Goal: Information Seeking & Learning: Learn about a topic

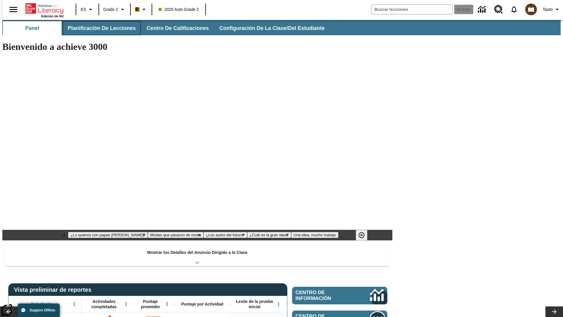
click at [98, 28] on button "Planificación de lecciones" at bounding box center [102, 28] width 78 height 14
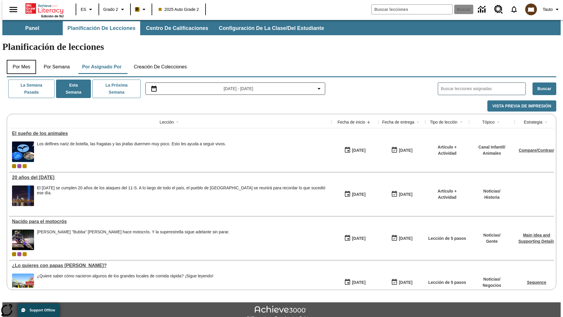
click at [19, 60] on button "Por mes" at bounding box center [21, 67] width 29 height 14
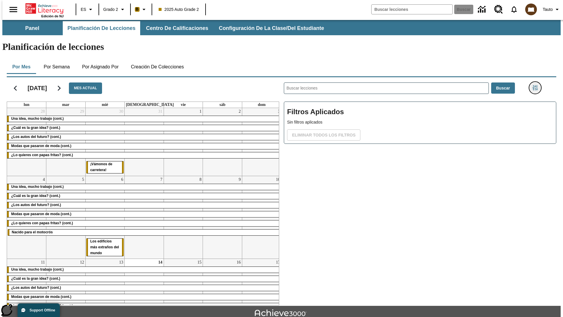
click at [537, 85] on icon "Menú lateral de filtros" at bounding box center [535, 87] width 5 height 5
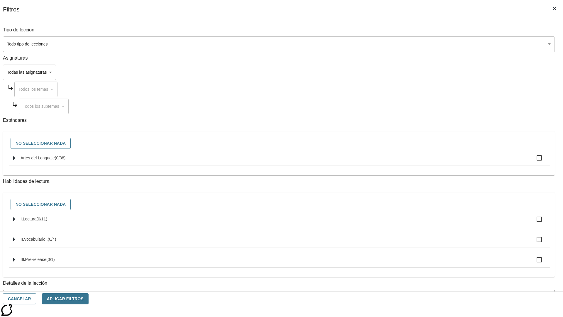
click at [423, 44] on body "[MEDICAL_DATA] al contenido principal Edición de NJ ES Grado 2 B 2025 Auto Grad…" at bounding box center [281, 182] width 559 height 324
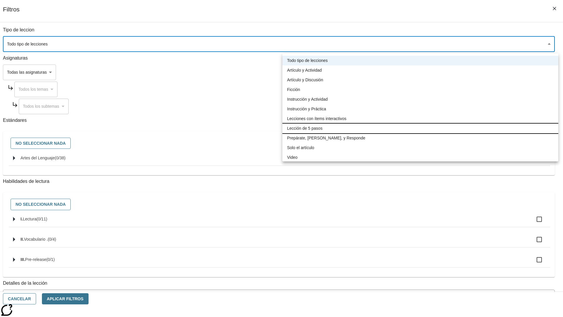
click at [420, 128] on li "Lección de 5 pasos" at bounding box center [421, 129] width 276 height 10
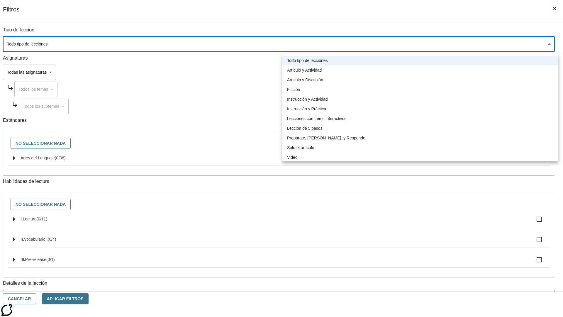
type input "1"
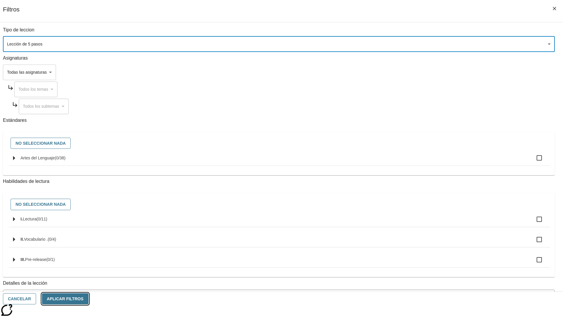
click at [89, 299] on button "Aplicar Filtros" at bounding box center [65, 298] width 47 height 11
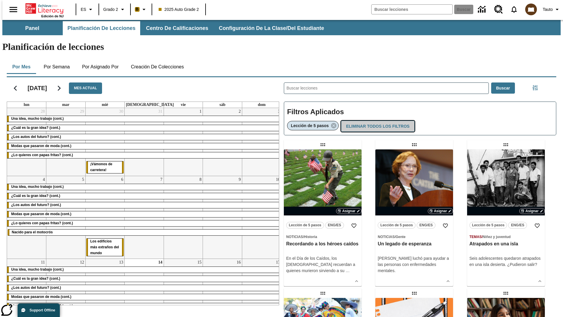
click at [377, 121] on button "Eliminar todos los filtros" at bounding box center [377, 126] width 73 height 11
click at [537, 85] on icon "Menú lateral de filtros" at bounding box center [535, 87] width 5 height 5
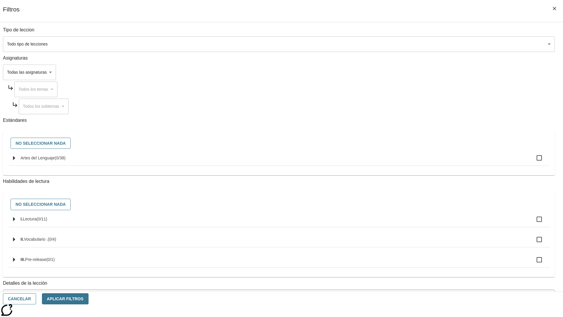
click at [423, 72] on body "[MEDICAL_DATA] al contenido principal Edición de NJ ES Grado 2 B 2025 Auto Grad…" at bounding box center [281, 182] width 559 height 324
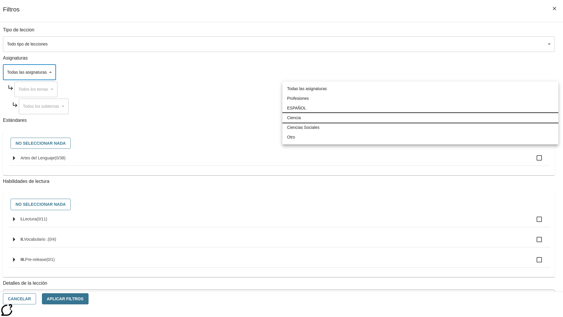
click at [420, 118] on li "Ciencia" at bounding box center [421, 118] width 276 height 10
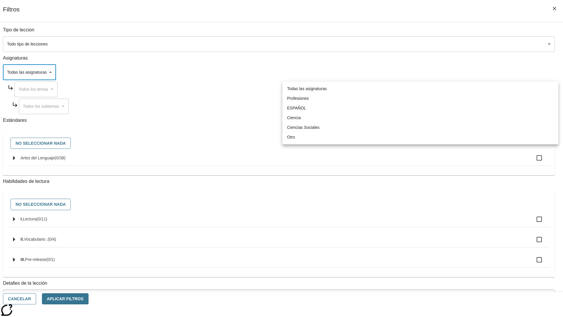
type input "2"
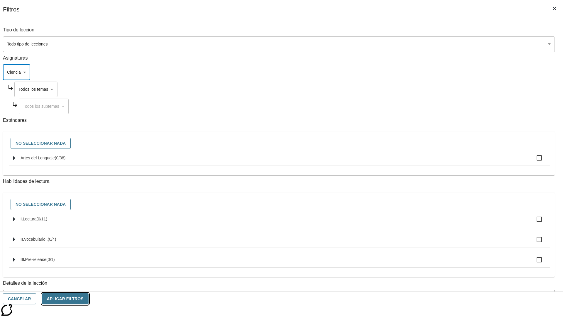
click at [89, 299] on button "Aplicar Filtros" at bounding box center [65, 298] width 47 height 11
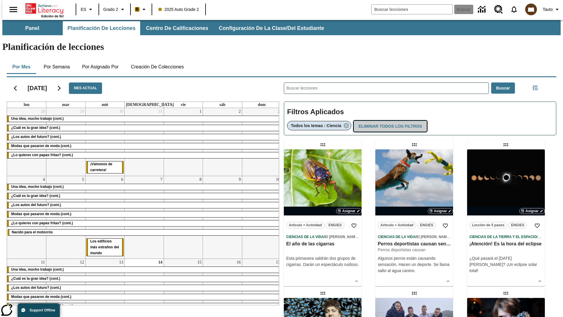
click at [390, 121] on button "Eliminar todos los filtros" at bounding box center [390, 126] width 73 height 11
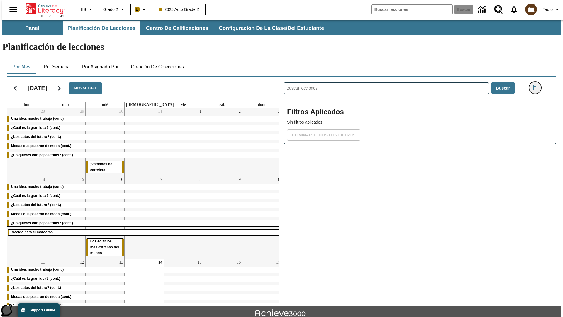
click at [537, 85] on icon "Menú lateral de filtros" at bounding box center [535, 87] width 5 height 5
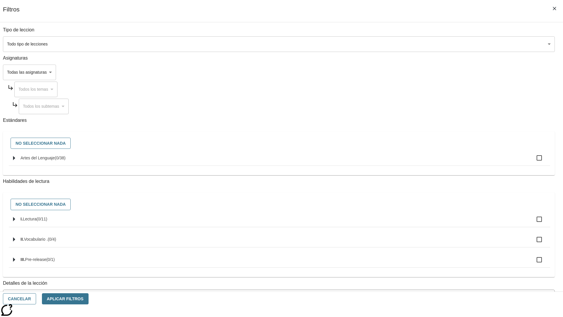
click at [66, 160] on span "Artes del Lenguaje" at bounding box center [60, 158] width 11 height 5
click at [533, 161] on input "Artes del Lenguaje ( 0 / 38 )" at bounding box center [539, 158] width 12 height 12
checkbox input "true"
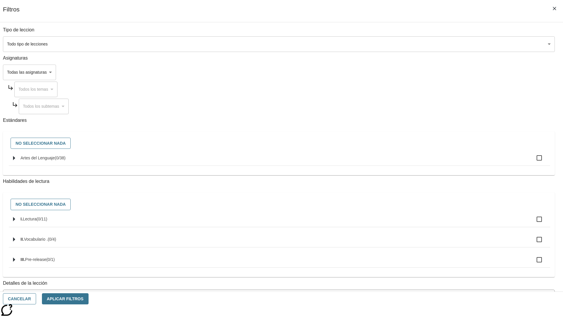
checkbox input "true"
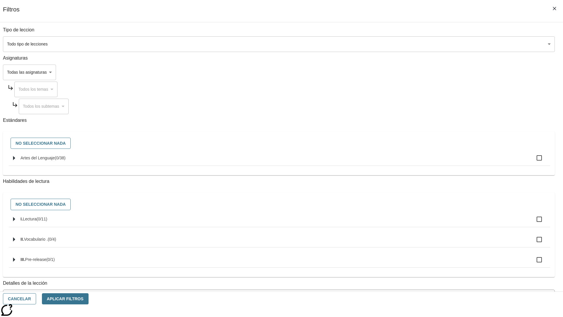
checkbox input "true"
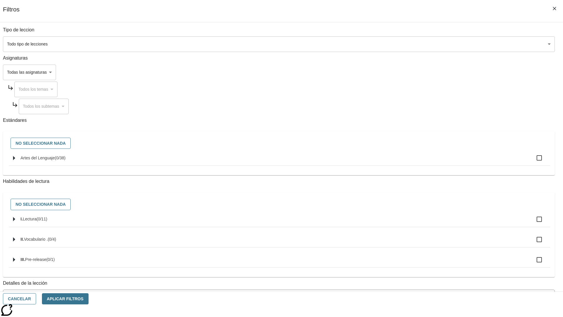
checkbox input "true"
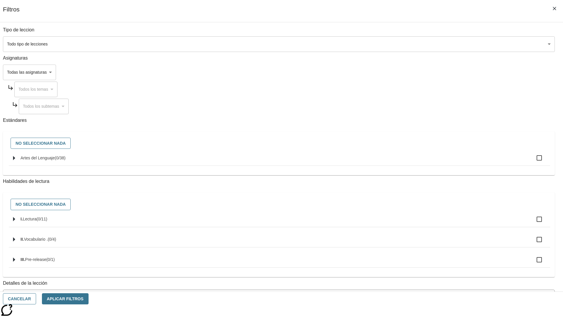
checkbox input "true"
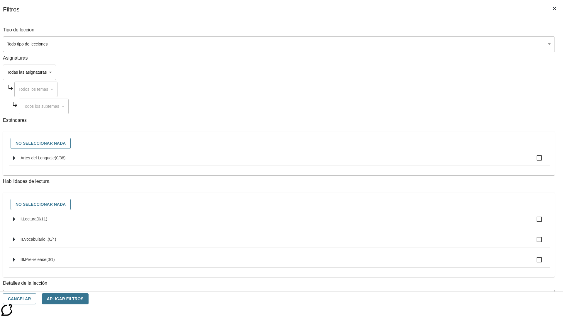
checkbox input "true"
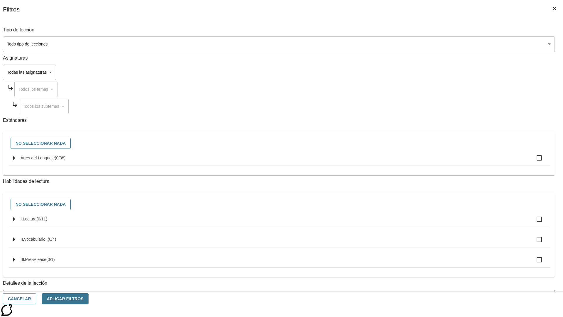
checkbox input "true"
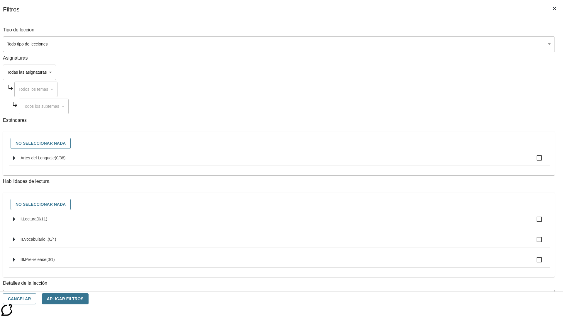
checkbox input "true"
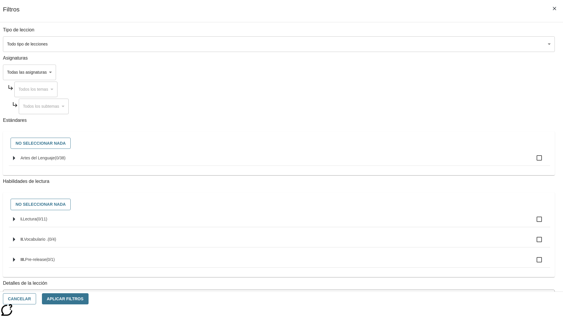
checkbox input "true"
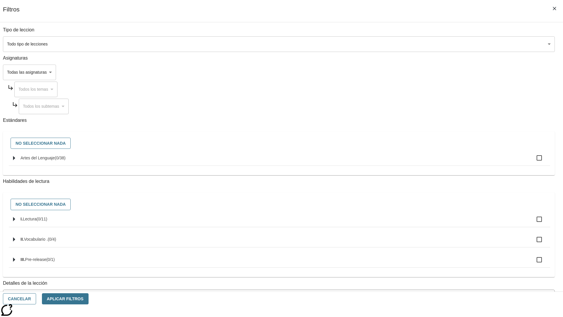
checkbox input "true"
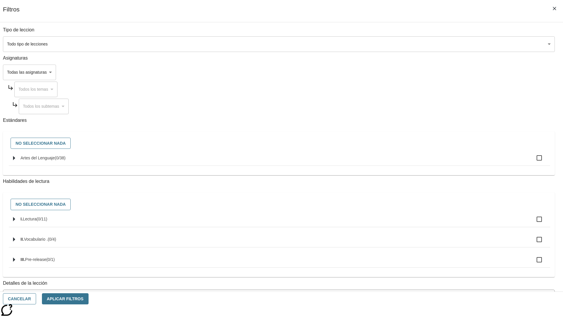
checkbox input "true"
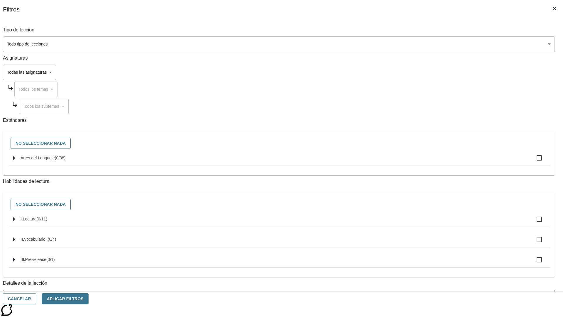
checkbox input "true"
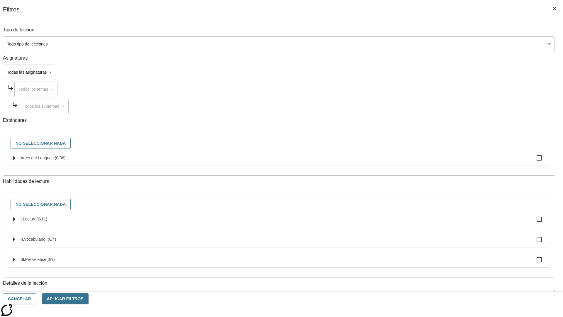
checkbox input "true"
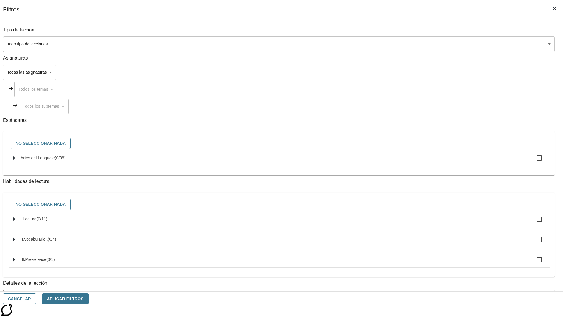
checkbox input "true"
click at [89, 299] on button "Aplicar Filtros" at bounding box center [65, 298] width 47 height 11
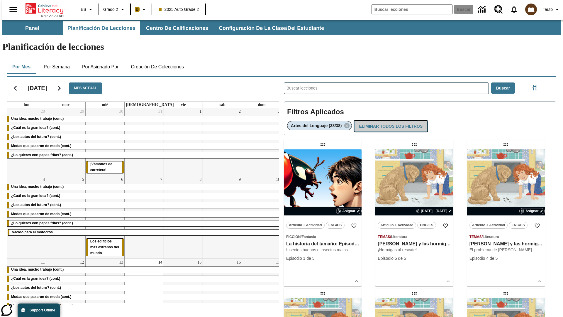
click at [391, 121] on button "Eliminar todos los filtros" at bounding box center [390, 126] width 73 height 11
click at [537, 85] on icon "Menú lateral de filtros" at bounding box center [535, 87] width 5 height 5
